Goal: Information Seeking & Learning: Learn about a topic

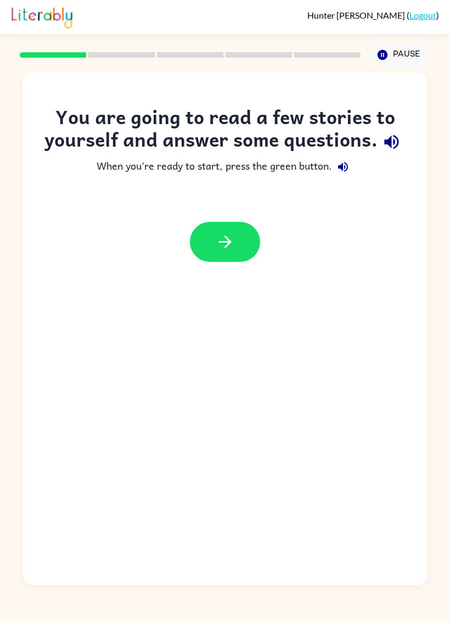
click at [237, 259] on button "button" at bounding box center [225, 242] width 70 height 40
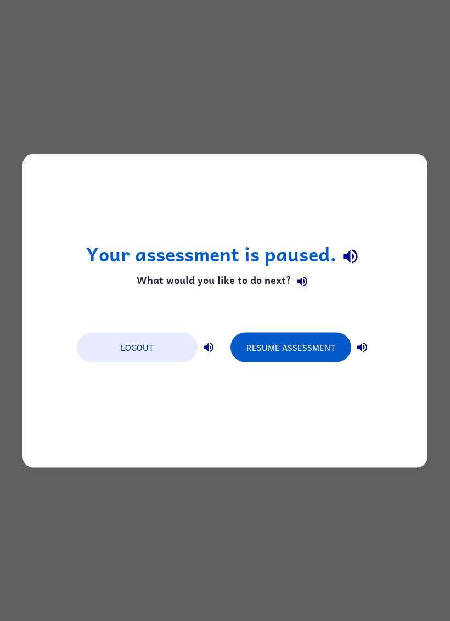
click at [152, 355] on button "Logout" at bounding box center [137, 347] width 121 height 30
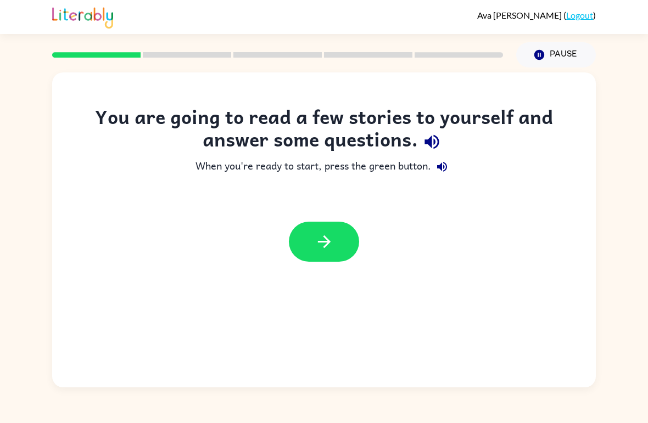
click at [299, 233] on button "button" at bounding box center [324, 242] width 70 height 40
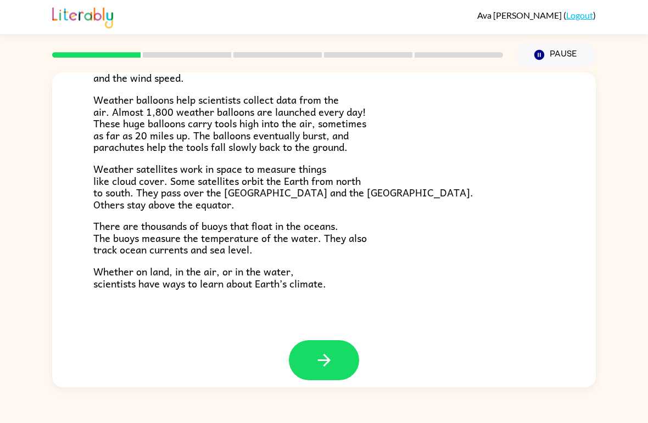
scroll to position [295, 0]
click at [335, 351] on button "button" at bounding box center [324, 361] width 70 height 40
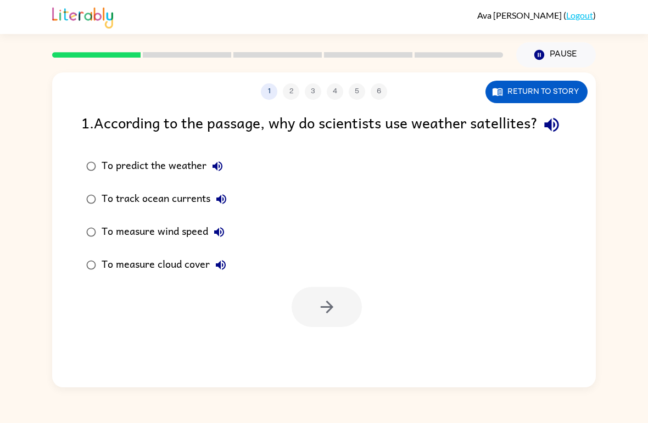
scroll to position [0, 0]
click at [450, 192] on div "1 2 3 4 5 6 Return to story 1 . According to the passage, why do scientists use…" at bounding box center [324, 228] width 648 height 320
click at [450, 93] on button "Return to story" at bounding box center [537, 92] width 102 height 23
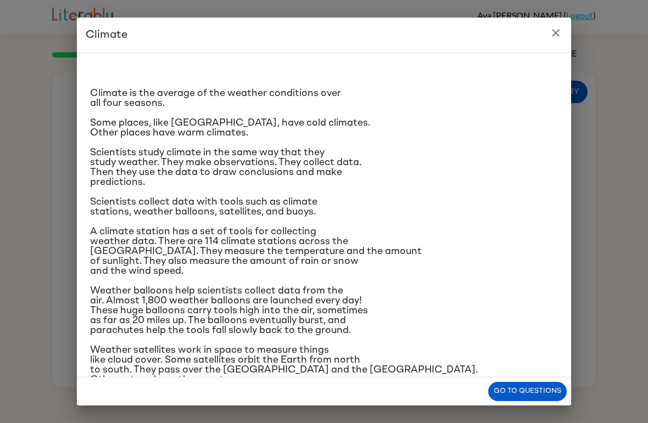
click at [450, 26] on button "close" at bounding box center [556, 33] width 22 height 22
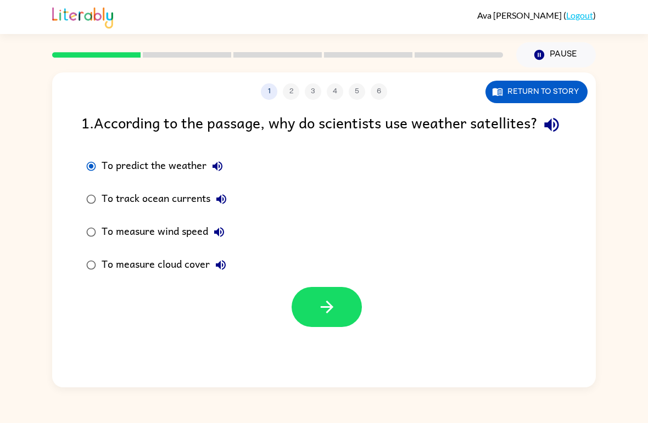
click at [450, 86] on button "Return to story" at bounding box center [537, 92] width 102 height 23
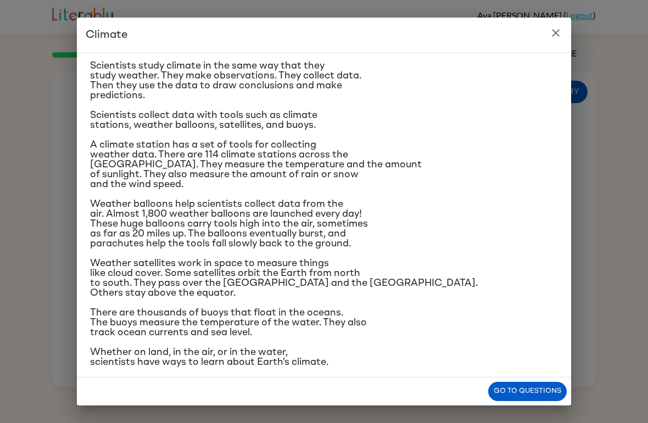
scroll to position [89, 0]
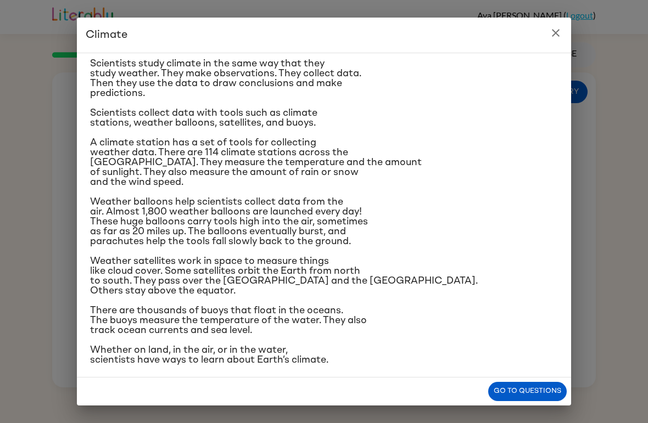
click at [450, 32] on icon "close" at bounding box center [555, 32] width 13 height 13
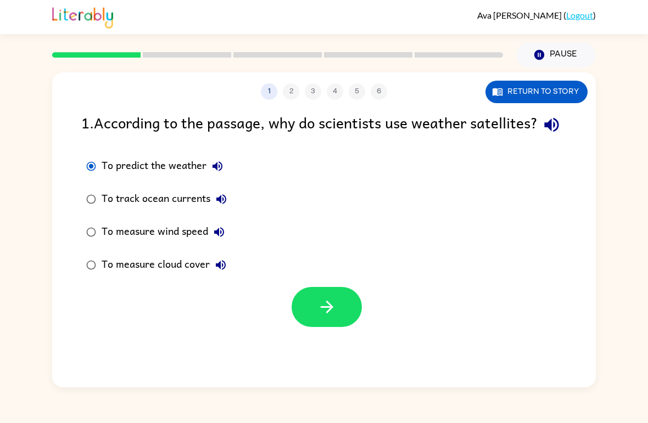
click at [329, 317] on icon "button" at bounding box center [326, 307] width 19 height 19
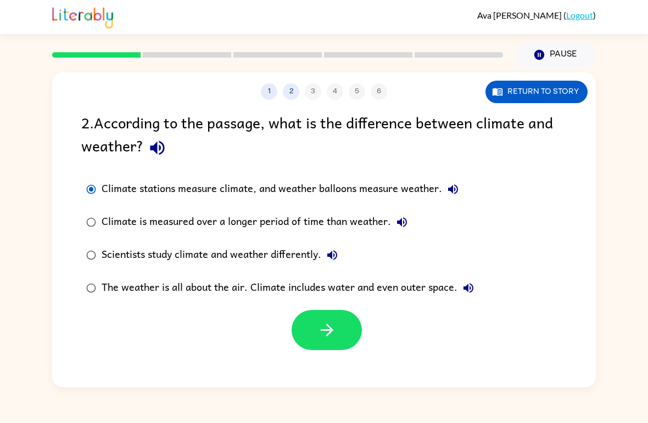
click at [98, 215] on label "Climate is measured over a longer period of time than weather." at bounding box center [280, 222] width 410 height 33
click at [450, 85] on button "Return to story" at bounding box center [537, 92] width 102 height 23
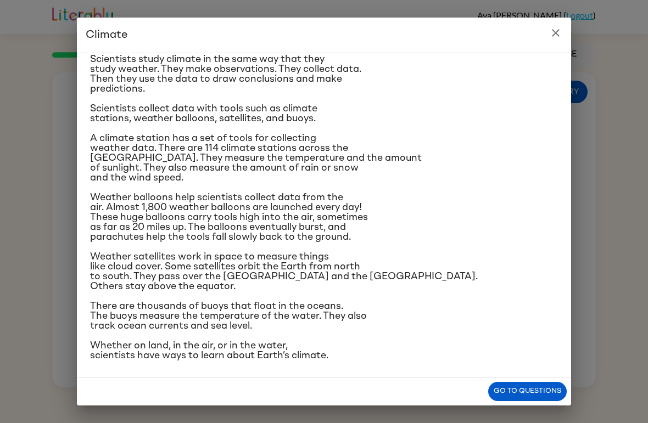
scroll to position [93, 0]
click at [450, 37] on div "Climate Climate is the average of the weather conditions over all four seasons.…" at bounding box center [324, 211] width 648 height 423
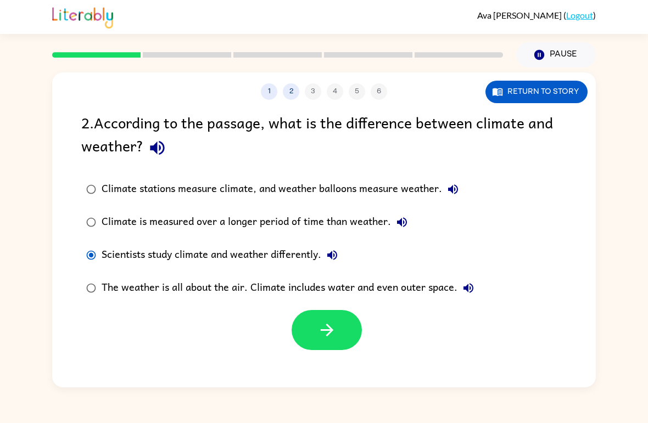
click at [450, 89] on button "Return to story" at bounding box center [537, 92] width 102 height 23
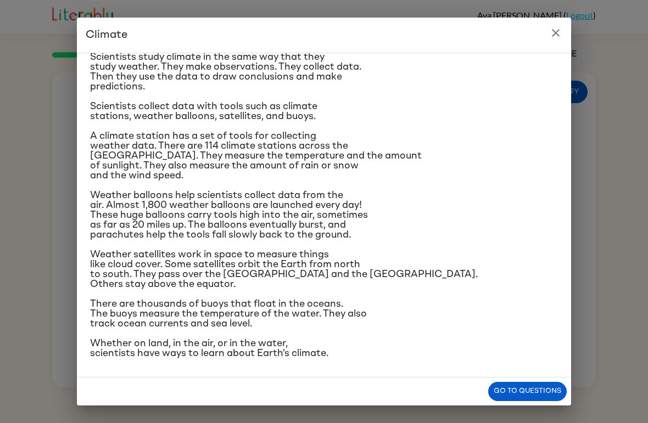
scroll to position [191, 0]
click at [450, 30] on button "close" at bounding box center [556, 33] width 22 height 22
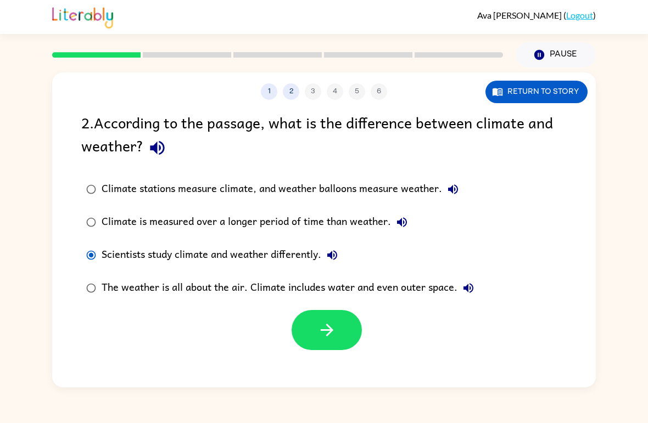
click at [297, 331] on button "button" at bounding box center [327, 330] width 70 height 40
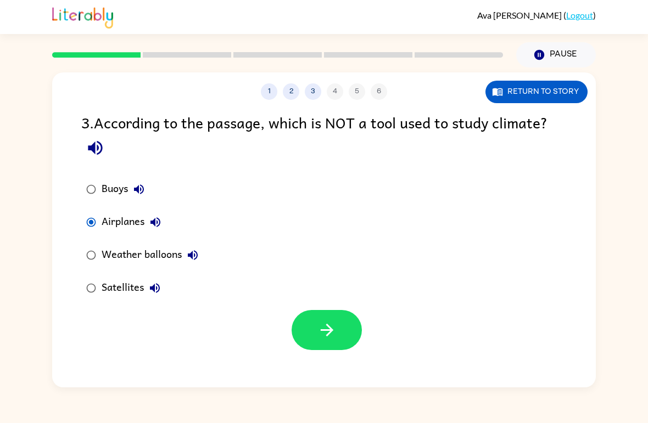
click at [450, 82] on button "Return to story" at bounding box center [537, 92] width 102 height 23
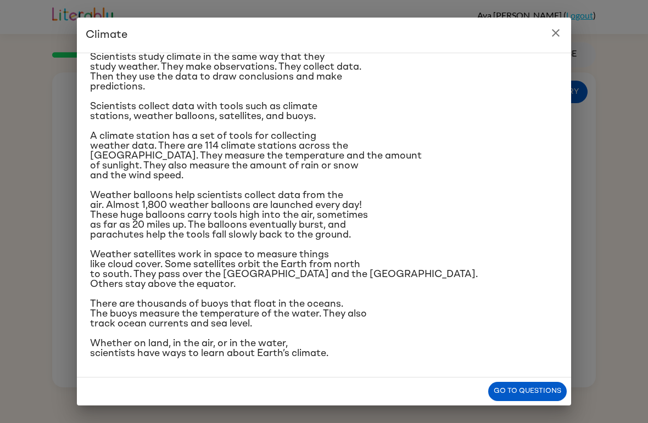
scroll to position [170, 0]
click at [450, 29] on icon "close" at bounding box center [555, 32] width 13 height 13
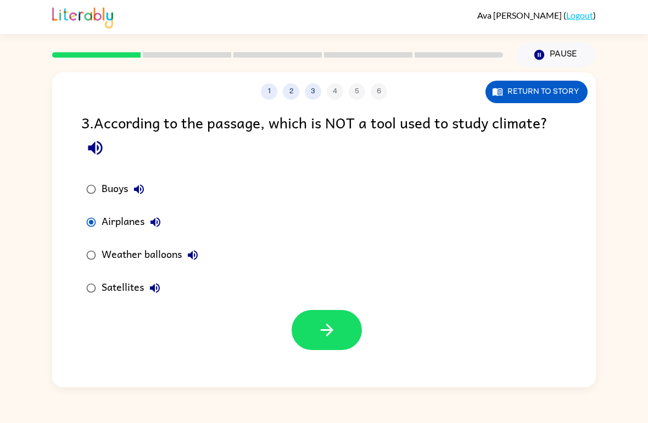
click at [347, 329] on button "button" at bounding box center [327, 330] width 70 height 40
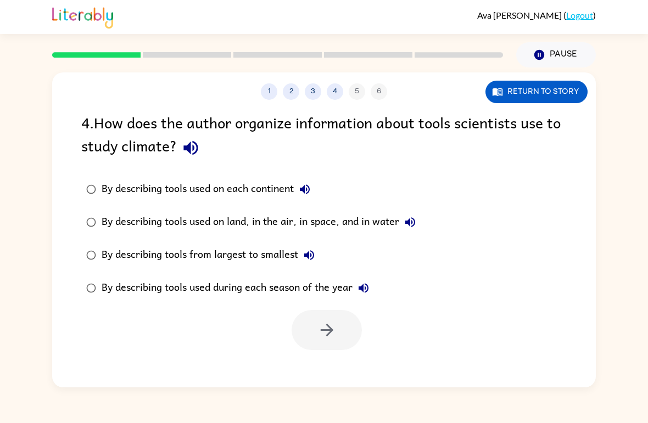
click at [2, 163] on div "1 2 3 4 5 6 Return to story 4 . How does the author organize information about …" at bounding box center [324, 228] width 648 height 320
click at [450, 94] on button "Return to story" at bounding box center [537, 92] width 102 height 23
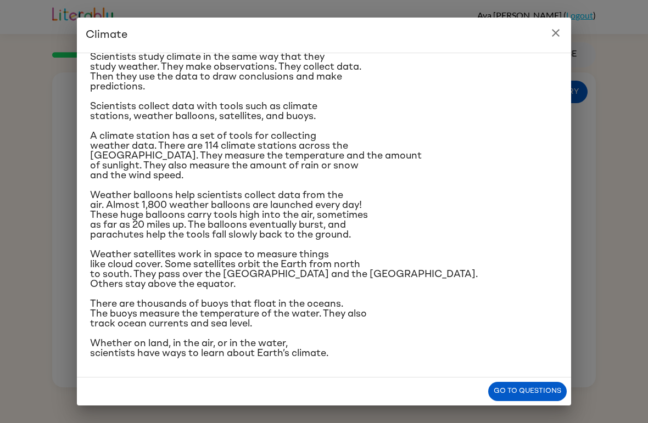
scroll to position [191, 0]
click at [450, 28] on icon "close" at bounding box center [555, 32] width 13 height 13
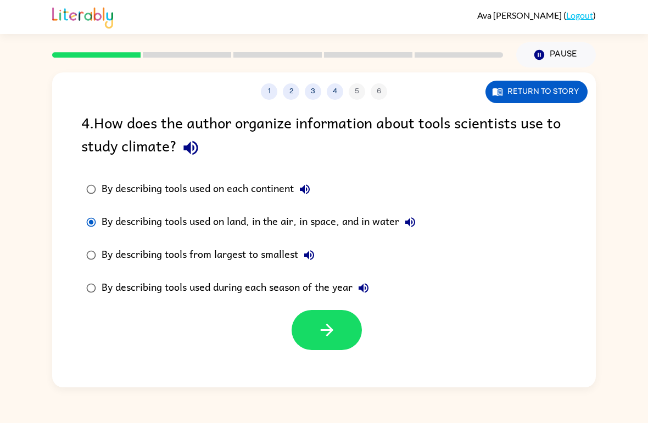
click at [313, 91] on button "3" at bounding box center [313, 91] width 16 height 16
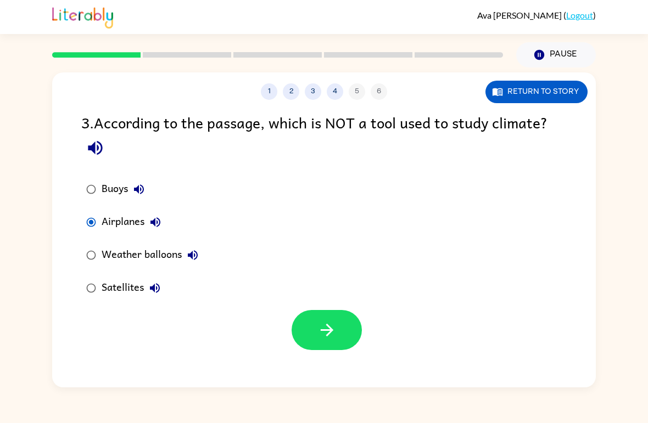
click at [290, 90] on button "2" at bounding box center [291, 91] width 16 height 16
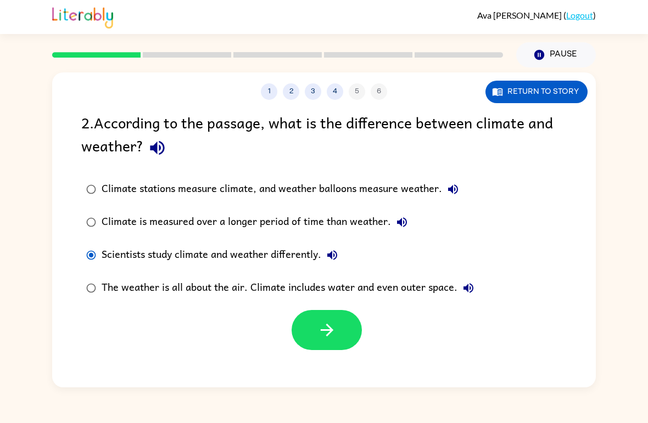
click at [333, 92] on button "4" at bounding box center [335, 91] width 16 height 16
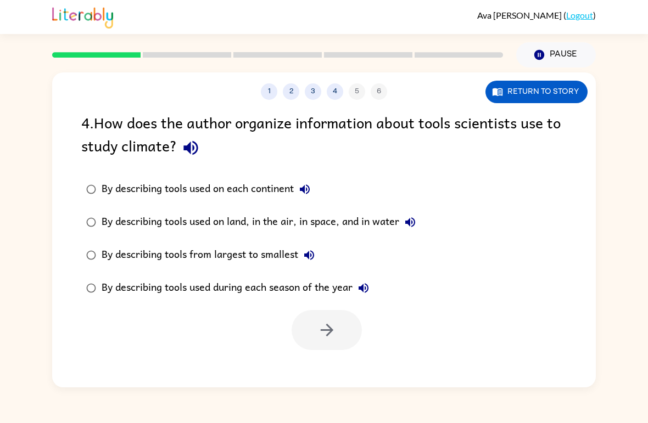
click at [356, 90] on div "1 2 3 4 5 6" at bounding box center [324, 91] width 544 height 16
click at [336, 88] on button "4" at bounding box center [335, 91] width 16 height 16
click at [344, 343] on button "button" at bounding box center [327, 330] width 70 height 40
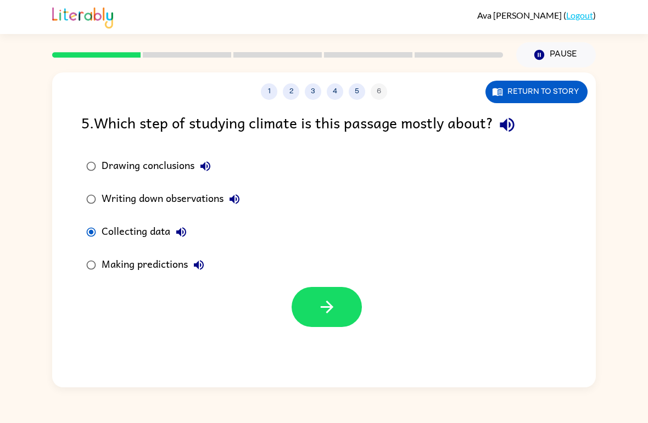
click at [356, 305] on button "button" at bounding box center [327, 307] width 70 height 40
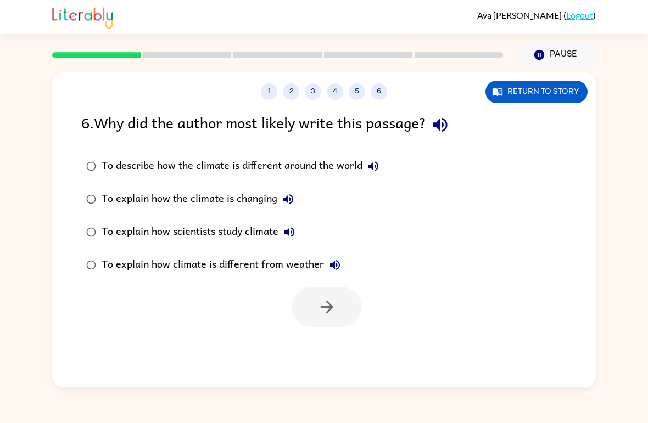
click at [136, 233] on div "To explain how scientists study climate" at bounding box center [201, 232] width 199 height 22
click at [334, 304] on icon "button" at bounding box center [326, 307] width 19 height 19
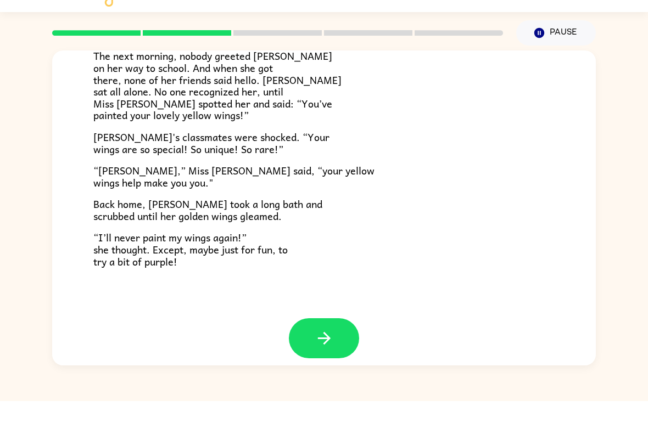
scroll to position [295, 0]
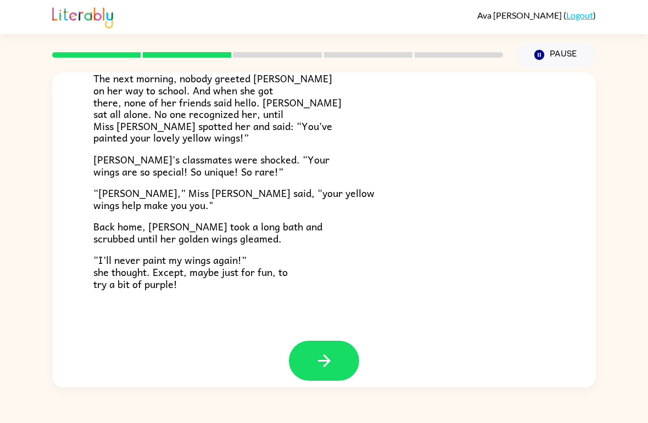
click at [290, 352] on button "button" at bounding box center [324, 361] width 70 height 40
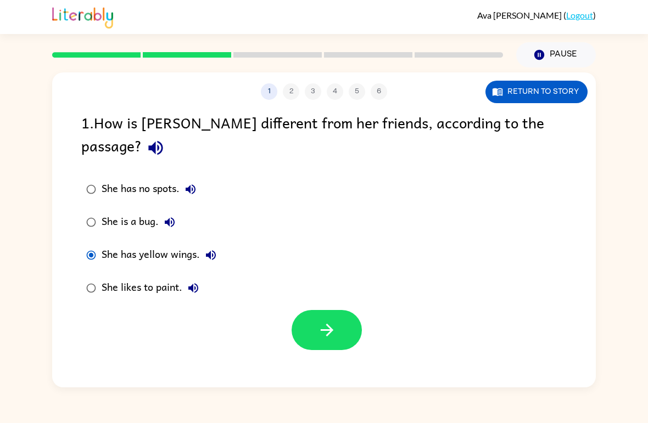
click at [356, 314] on button "button" at bounding box center [327, 330] width 70 height 40
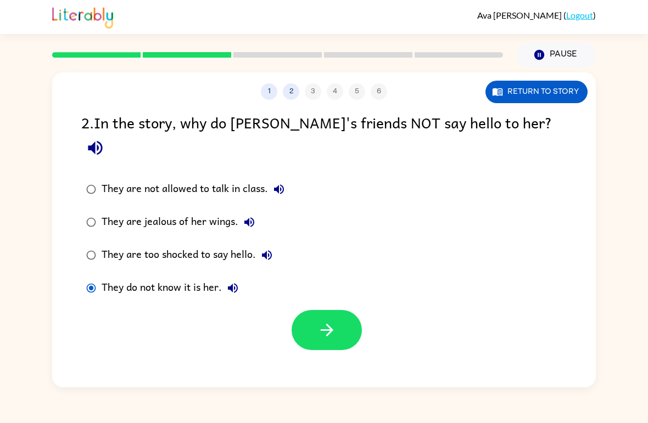
click at [393, 318] on div at bounding box center [324, 328] width 544 height 46
click at [360, 313] on button "button" at bounding box center [327, 330] width 70 height 40
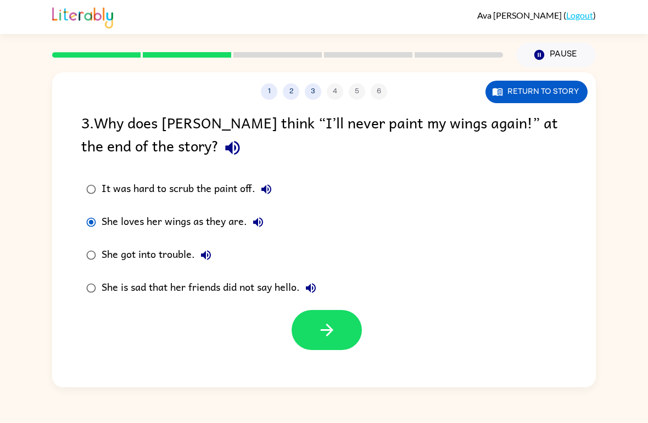
click at [311, 333] on button "button" at bounding box center [327, 330] width 70 height 40
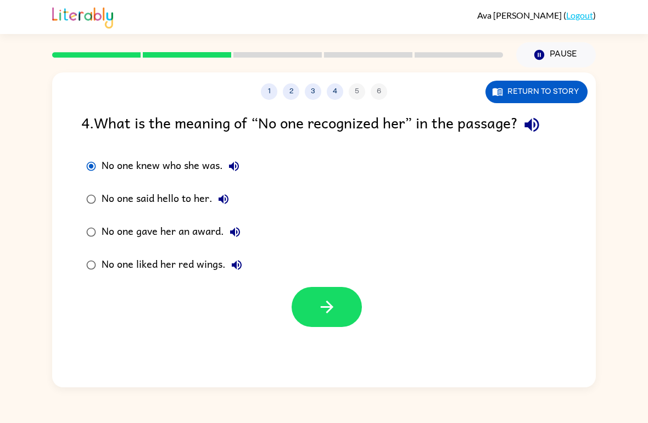
click at [450, 313] on div at bounding box center [324, 305] width 544 height 46
click at [450, 311] on div at bounding box center [324, 305] width 544 height 46
click at [314, 321] on button "button" at bounding box center [327, 307] width 70 height 40
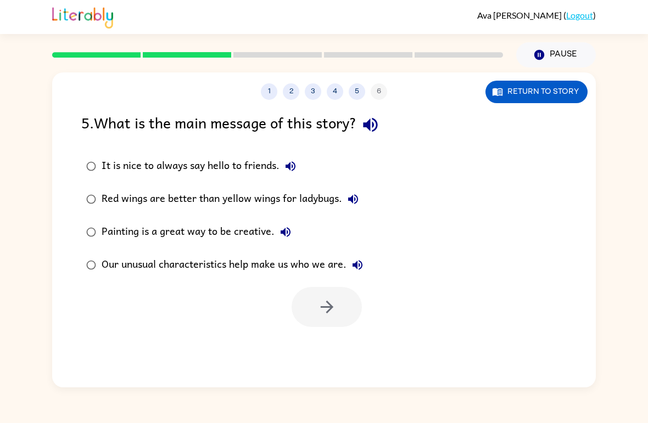
click at [164, 260] on div "Our unusual characteristics help make us who we are." at bounding box center [235, 265] width 267 height 22
click at [298, 310] on button "button" at bounding box center [327, 307] width 70 height 40
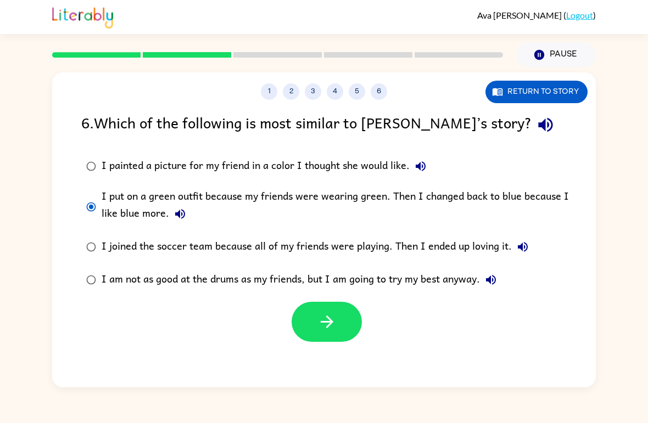
click at [291, 332] on div at bounding box center [324, 320] width 544 height 46
click at [308, 314] on button "button" at bounding box center [327, 322] width 70 height 40
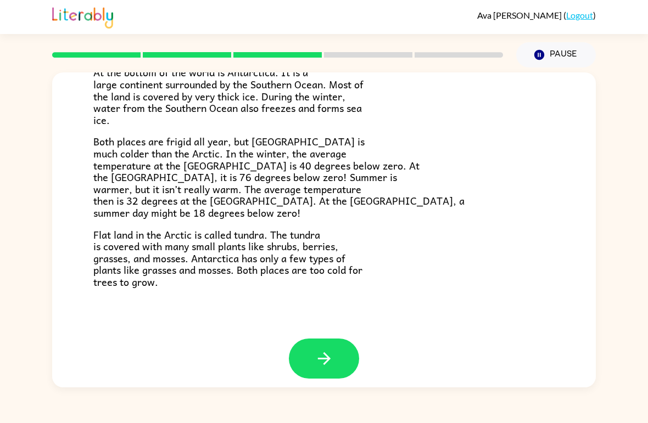
scroll to position [221, 0]
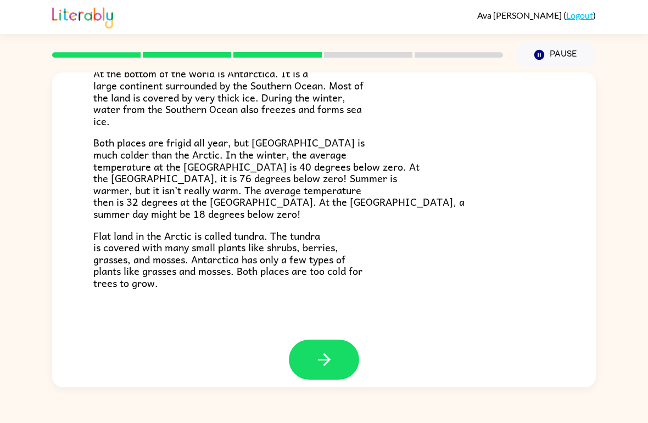
click at [338, 343] on button "button" at bounding box center [324, 360] width 70 height 40
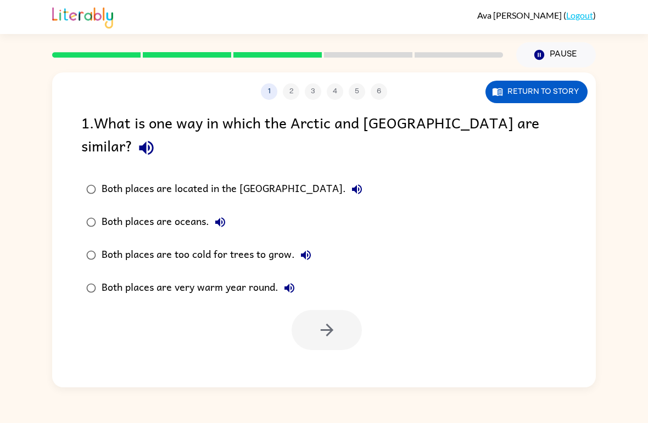
click at [450, 83] on button "Return to story" at bounding box center [537, 92] width 102 height 23
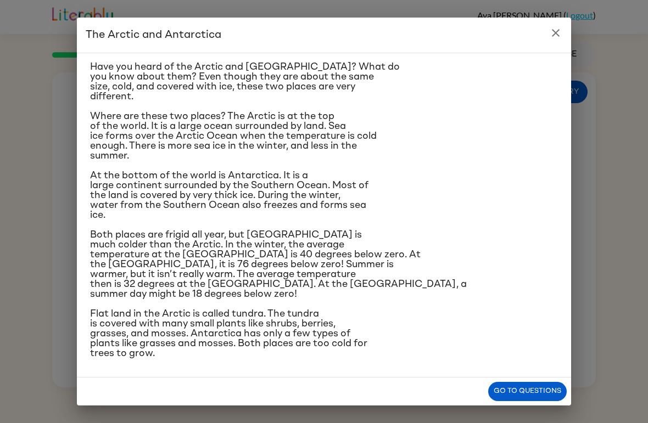
scroll to position [36, 0]
click at [450, 387] on button "Go to questions" at bounding box center [527, 391] width 79 height 19
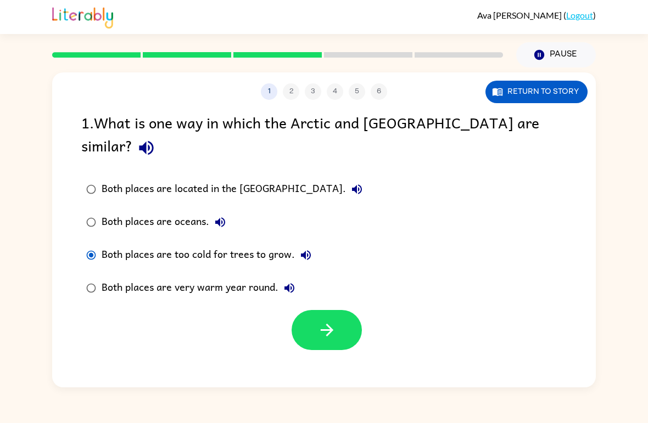
click at [354, 310] on button "button" at bounding box center [327, 330] width 70 height 40
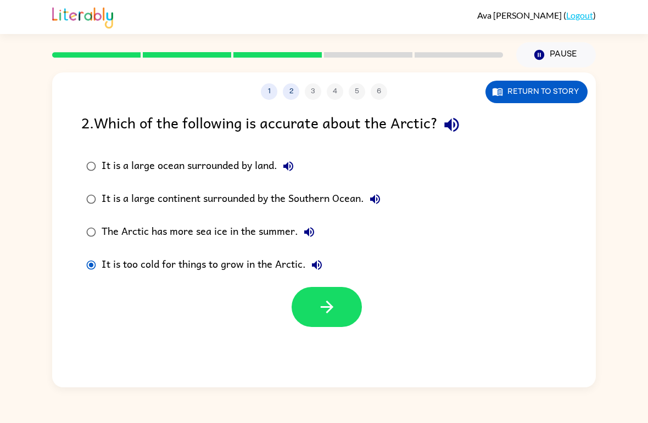
click at [450, 86] on button "Return to story" at bounding box center [537, 92] width 102 height 23
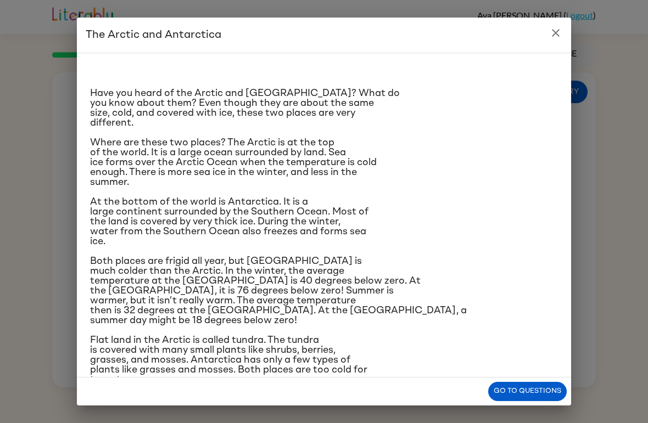
click at [450, 27] on icon "close" at bounding box center [555, 32] width 13 height 13
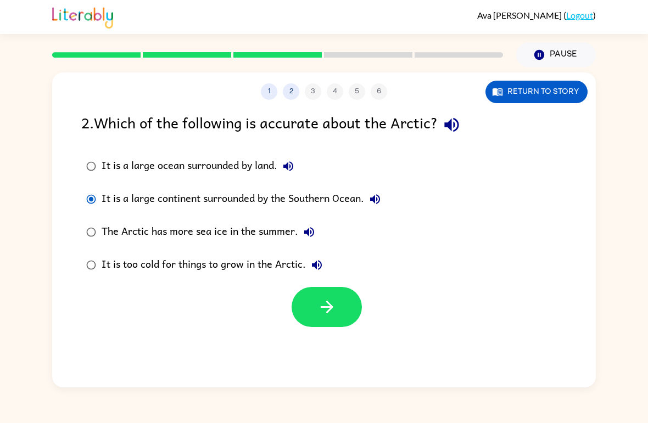
click at [317, 305] on icon "button" at bounding box center [326, 307] width 19 height 19
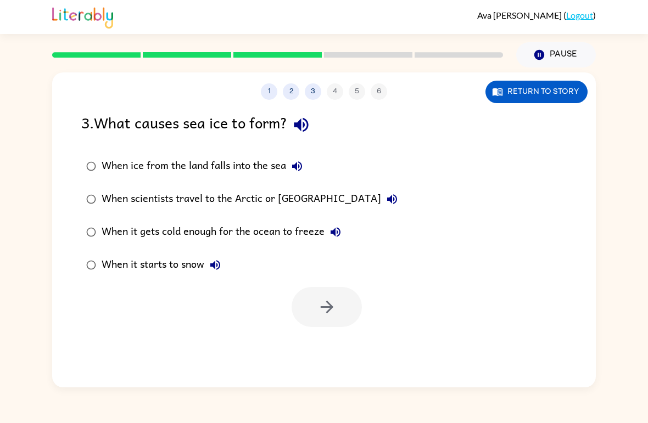
click at [297, 91] on button "2" at bounding box center [291, 91] width 16 height 16
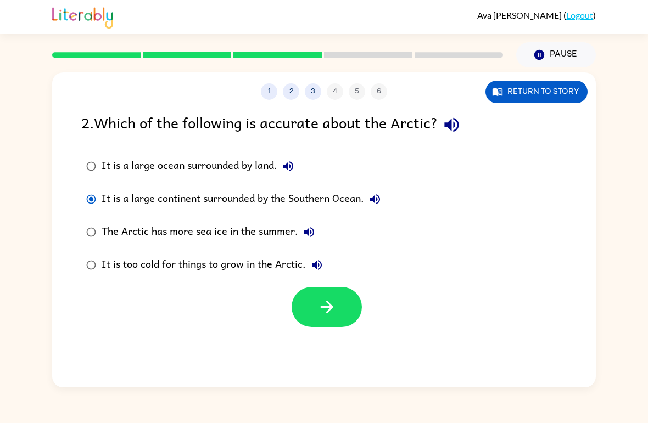
click at [322, 87] on div "1 2 3 4 5 6" at bounding box center [324, 91] width 544 height 16
click at [353, 314] on button "button" at bounding box center [327, 307] width 70 height 40
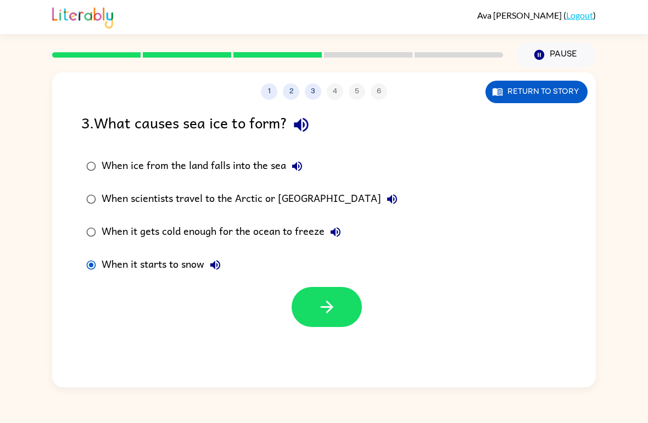
click at [99, 144] on div "3 . What causes sea ice to form? When ice from the land falls into the sea When…" at bounding box center [324, 219] width 544 height 216
click at [450, 102] on button "Return to story" at bounding box center [537, 92] width 102 height 23
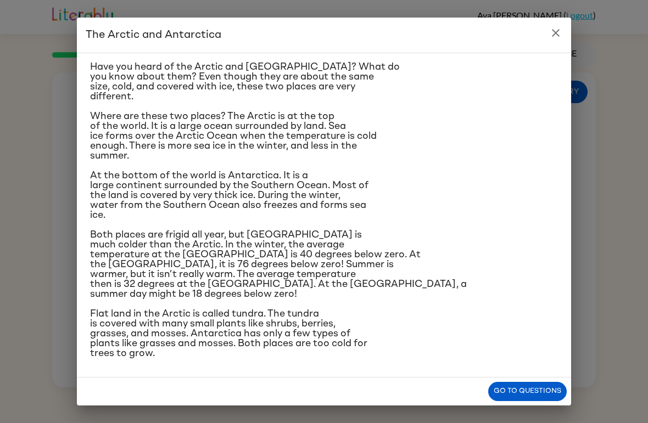
scroll to position [111, 0]
click at [450, 36] on button "close" at bounding box center [556, 33] width 22 height 22
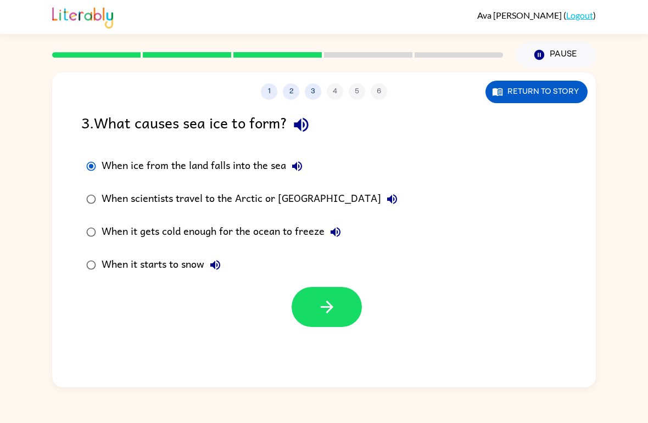
click at [356, 291] on div at bounding box center [327, 307] width 70 height 40
click at [338, 297] on button "button" at bounding box center [327, 307] width 70 height 40
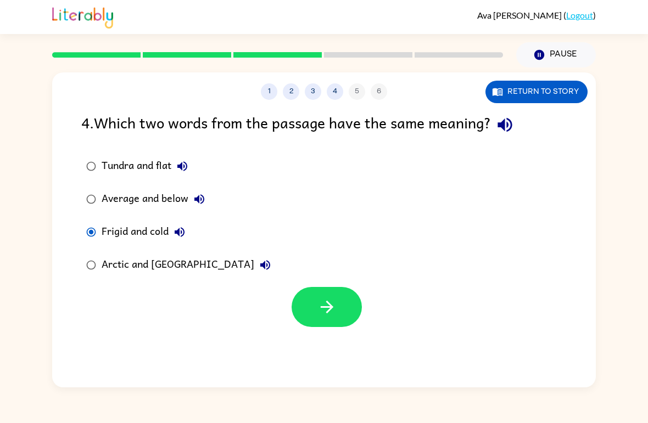
click at [354, 304] on button "button" at bounding box center [327, 307] width 70 height 40
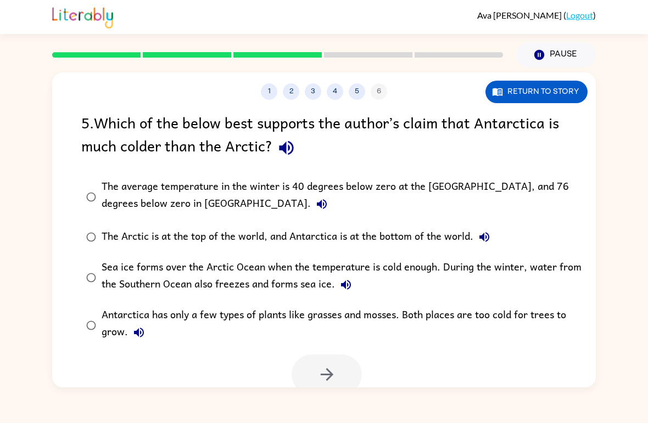
click at [359, 88] on button "5" at bounding box center [357, 91] width 16 height 16
click at [341, 88] on button "4" at bounding box center [335, 91] width 16 height 16
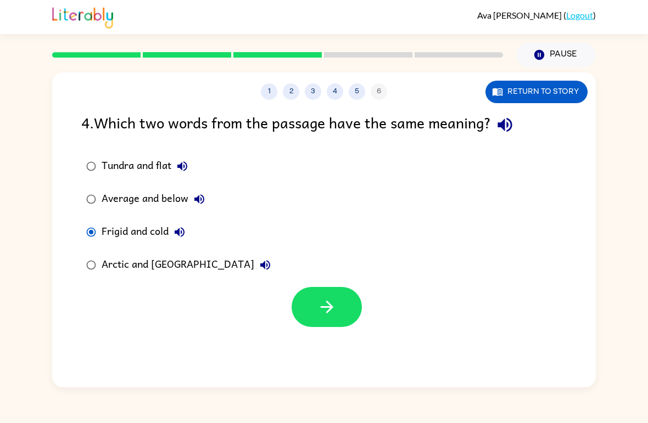
click at [353, 91] on button "5" at bounding box center [357, 91] width 16 height 16
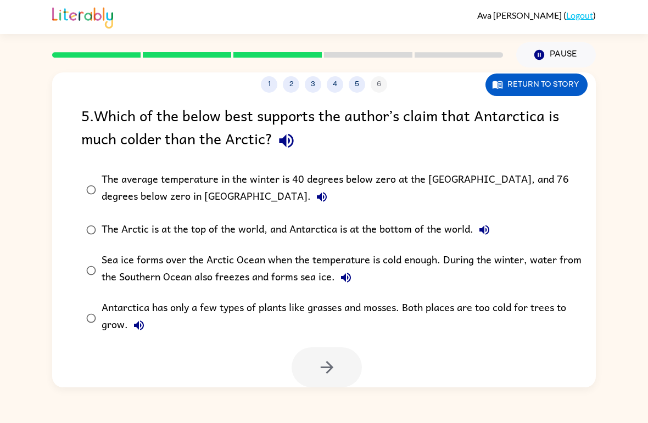
scroll to position [8, 0]
click at [450, 87] on button "Return to story" at bounding box center [537, 85] width 102 height 23
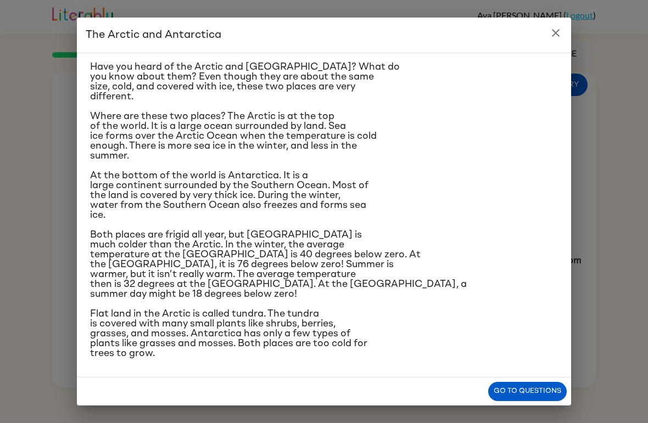
scroll to position [111, 0]
click at [450, 40] on button "close" at bounding box center [556, 33] width 22 height 22
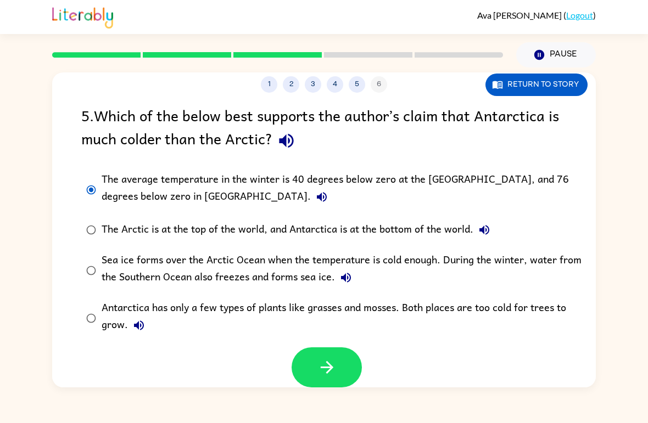
click at [450, 86] on button "Return to story" at bounding box center [537, 85] width 102 height 23
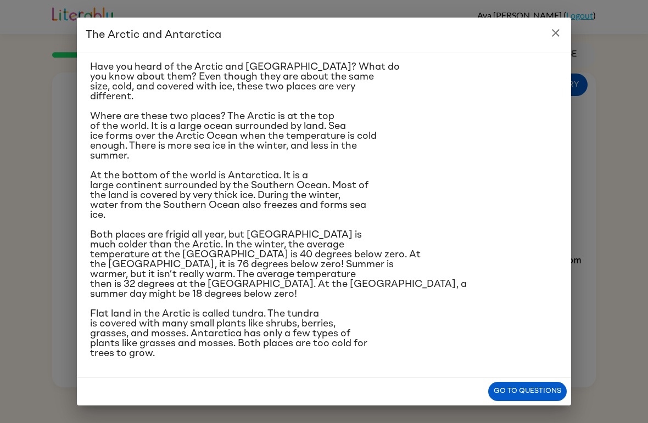
click at [450, 26] on button "close" at bounding box center [556, 33] width 22 height 22
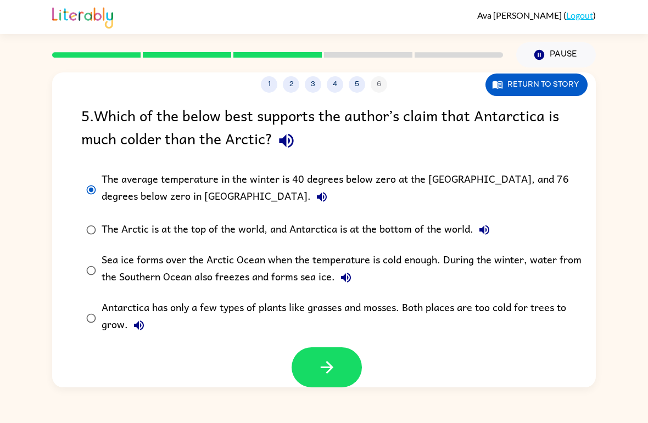
click at [347, 365] on button "button" at bounding box center [327, 368] width 70 height 40
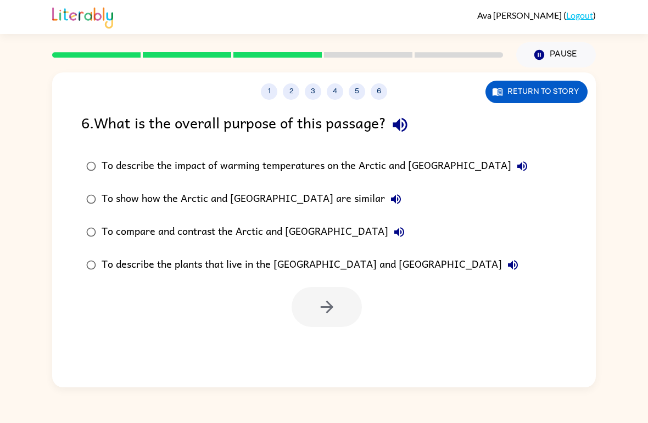
scroll to position [0, 0]
click at [450, 93] on button "Return to story" at bounding box center [537, 92] width 102 height 23
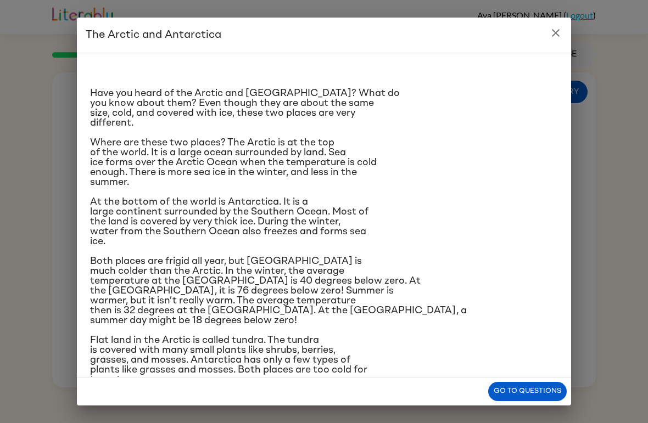
click at [450, 391] on button "Go to questions" at bounding box center [527, 391] width 79 height 19
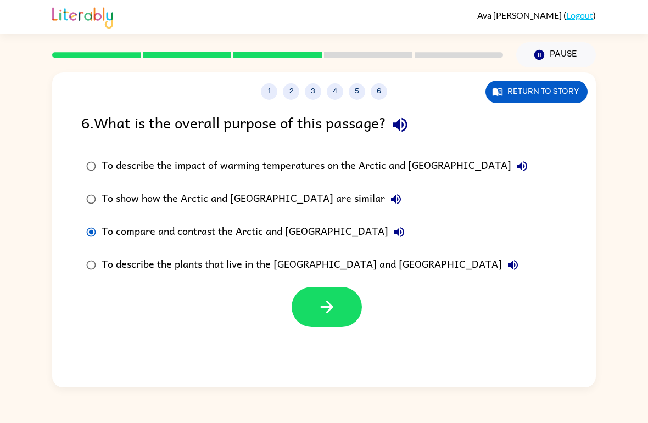
click at [344, 309] on button "button" at bounding box center [327, 307] width 70 height 40
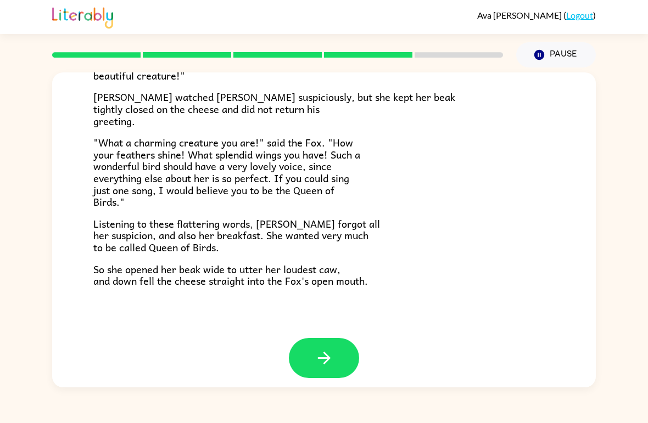
scroll to position [207, 0]
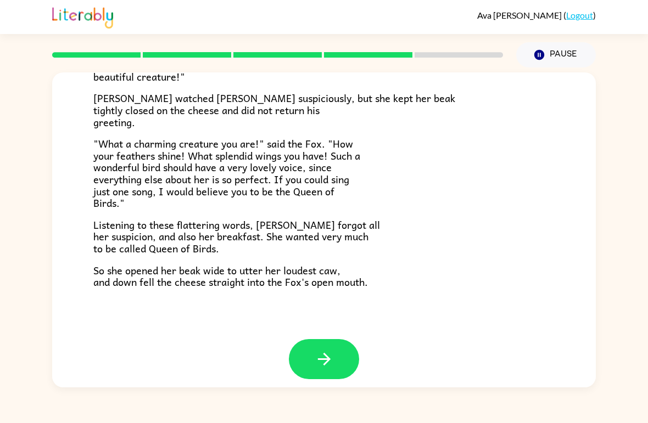
click at [327, 355] on icon "button" at bounding box center [323, 359] width 13 height 13
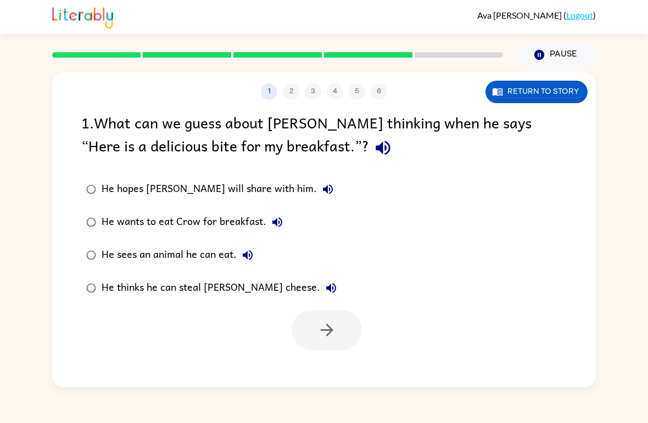
click at [101, 284] on label "He thinks he can steal [PERSON_NAME] cheese." at bounding box center [211, 288] width 272 height 33
click at [346, 331] on button "button" at bounding box center [327, 330] width 70 height 40
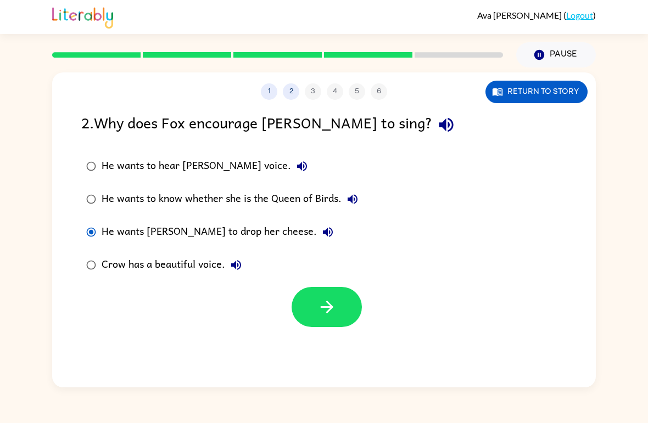
click at [343, 315] on button "button" at bounding box center [327, 307] width 70 height 40
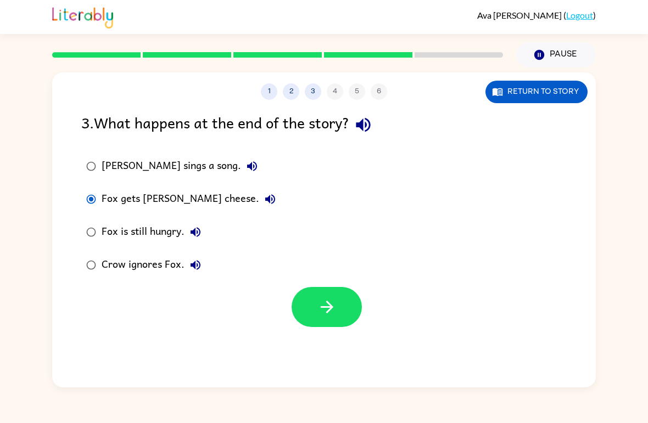
click at [339, 327] on button "button" at bounding box center [327, 307] width 70 height 40
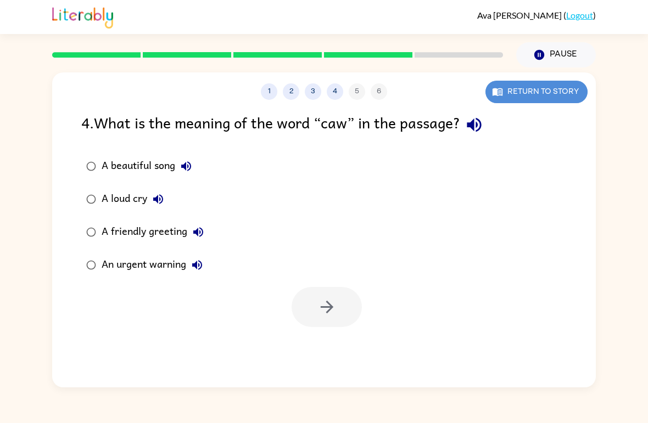
click at [450, 90] on button "Return to story" at bounding box center [537, 92] width 102 height 23
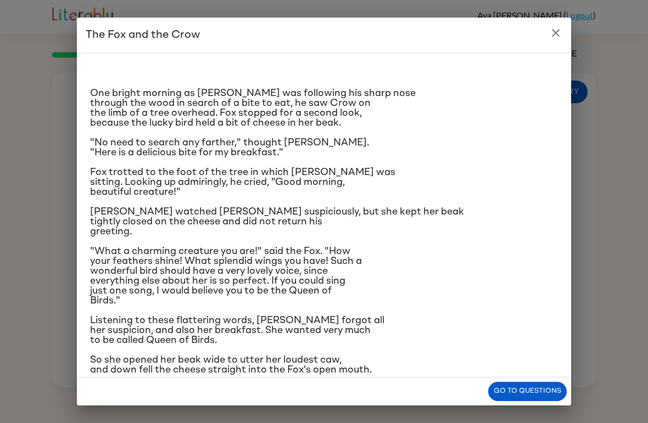
click at [450, 32] on button "close" at bounding box center [556, 33] width 22 height 22
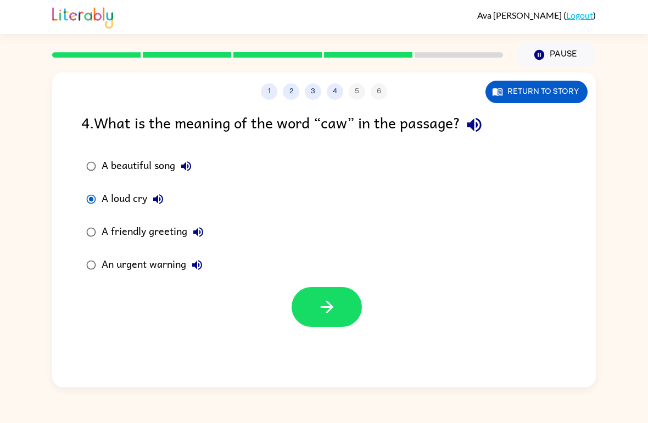
click at [450, 92] on button "Return to story" at bounding box center [537, 92] width 102 height 23
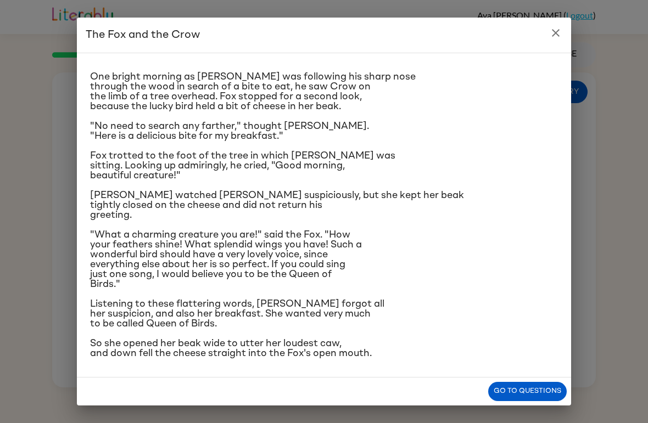
scroll to position [92, 0]
click at [450, 35] on icon "close" at bounding box center [555, 32] width 13 height 13
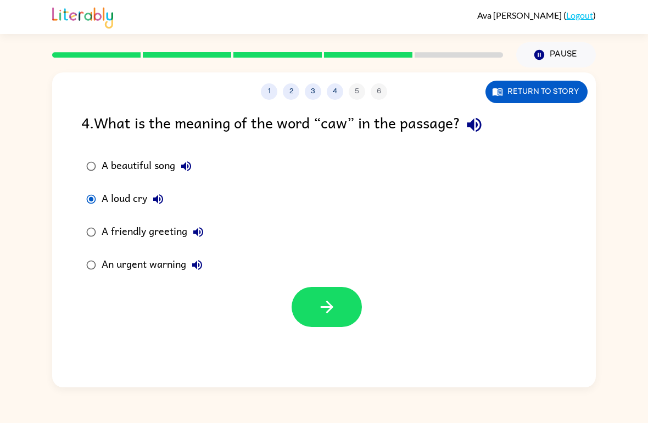
click at [100, 258] on label "An urgent warning" at bounding box center [145, 265] width 140 height 33
click at [333, 319] on button "button" at bounding box center [327, 307] width 70 height 40
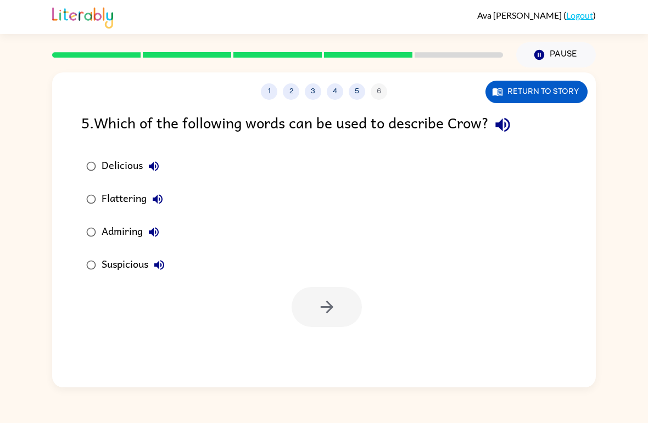
click at [450, 96] on button "Return to story" at bounding box center [537, 92] width 102 height 23
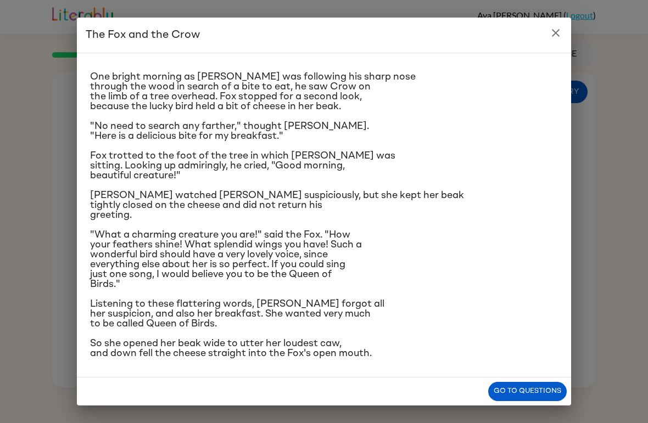
click at [450, 400] on button "Go to questions" at bounding box center [527, 391] width 79 height 19
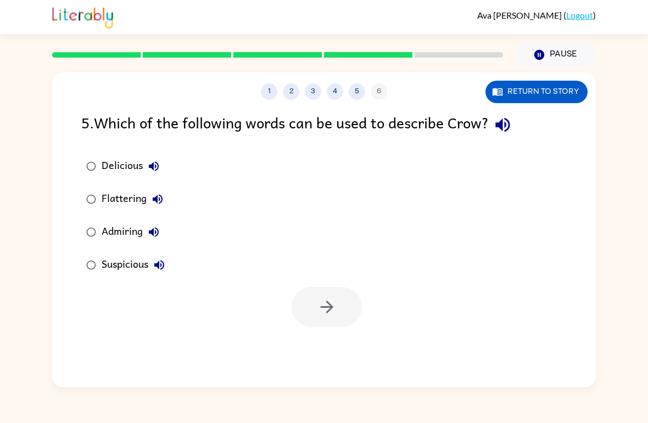
click at [450, 79] on div "1 2 3 4 5 6 Return to story" at bounding box center [324, 85] width 544 height 27
click at [450, 94] on button "Return to story" at bounding box center [537, 92] width 102 height 23
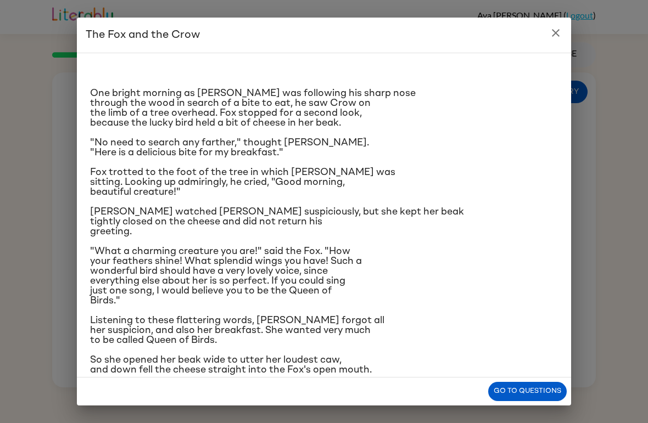
click at [450, 22] on button "close" at bounding box center [556, 33] width 22 height 22
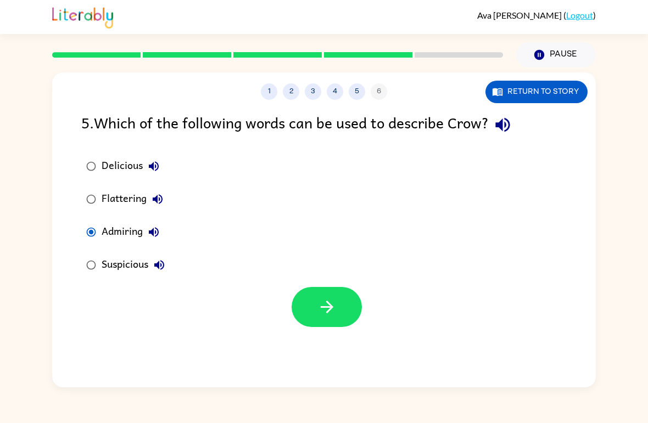
click at [83, 216] on label "Flattering" at bounding box center [125, 199] width 101 height 33
click at [80, 226] on label "Admiring" at bounding box center [125, 232] width 101 height 33
click at [320, 306] on icon "button" at bounding box center [326, 307] width 19 height 19
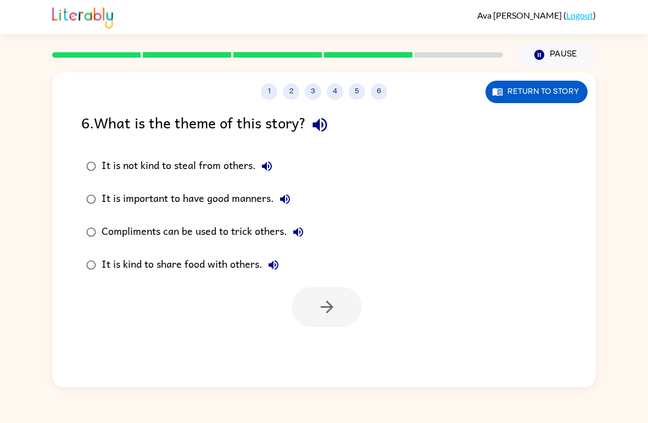
click at [101, 158] on label "It is not kind to steal from others." at bounding box center [194, 166] width 239 height 33
click at [105, 227] on div "Compliments can be used to trick others." at bounding box center [206, 232] width 208 height 22
click at [97, 191] on label "It is important to have good manners." at bounding box center [194, 199] width 239 height 33
click at [347, 303] on button "button" at bounding box center [327, 307] width 70 height 40
